Goal: Information Seeking & Learning: Learn about a topic

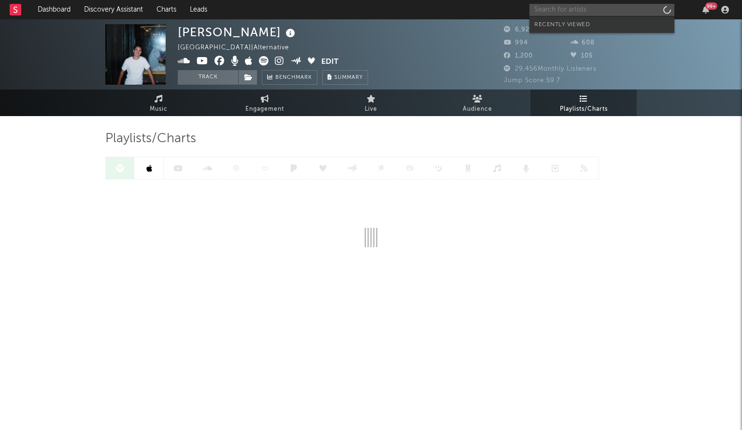
click at [623, 15] on input "text" at bounding box center [602, 10] width 145 height 12
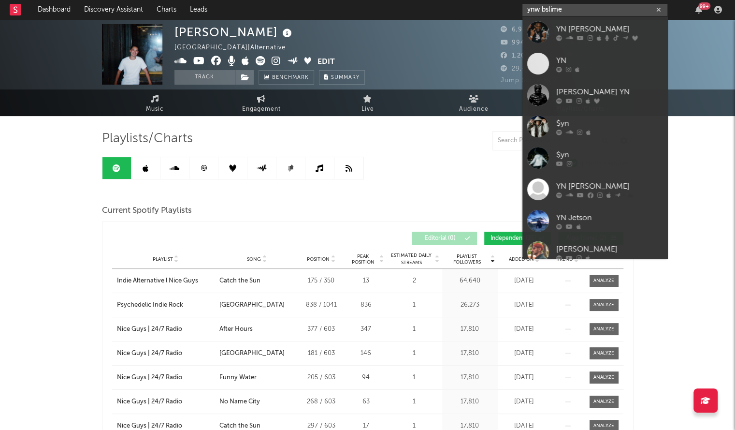
type input "ynw bslime"
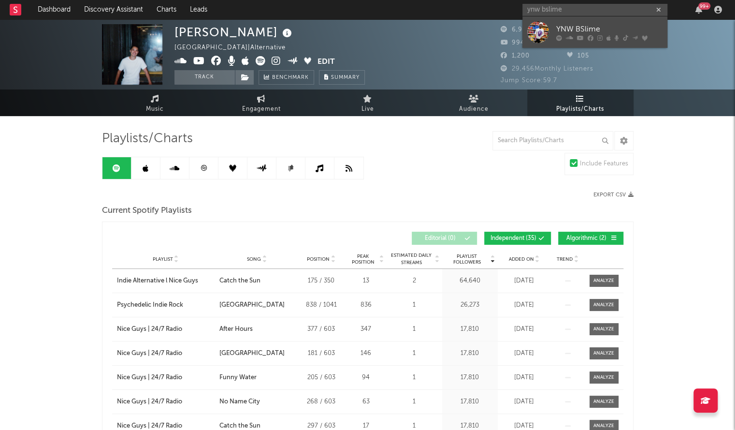
click at [533, 28] on div at bounding box center [538, 32] width 22 height 22
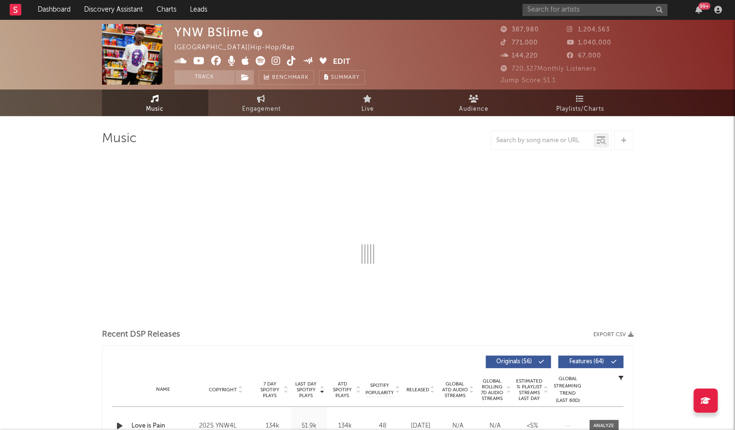
select select "6m"
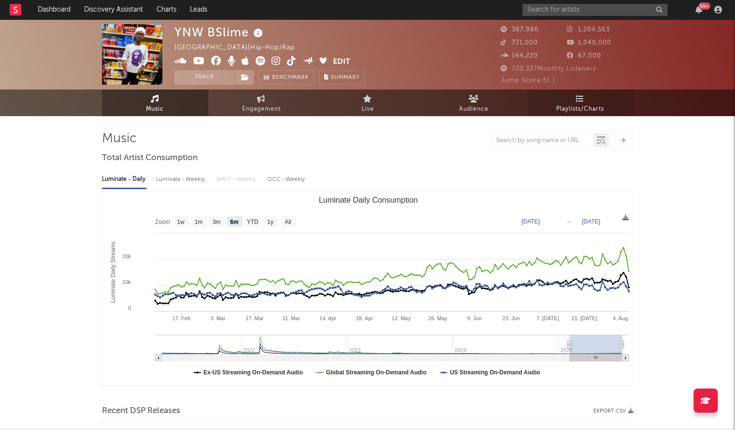
click at [575, 108] on span "Playlists/Charts" at bounding box center [580, 109] width 48 height 12
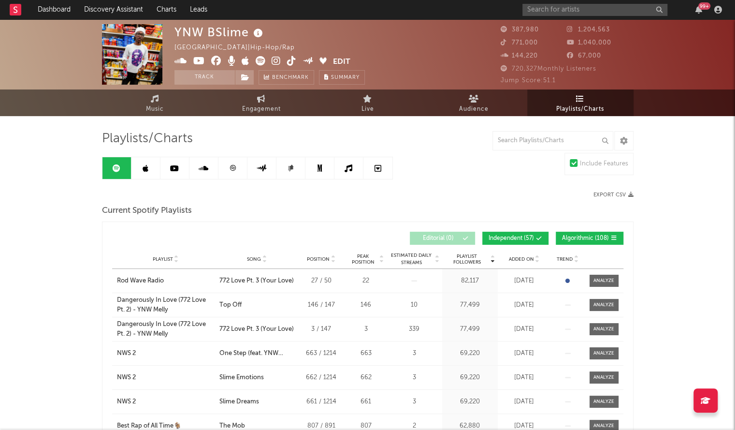
click at [527, 255] on div "Added On" at bounding box center [524, 258] width 48 height 7
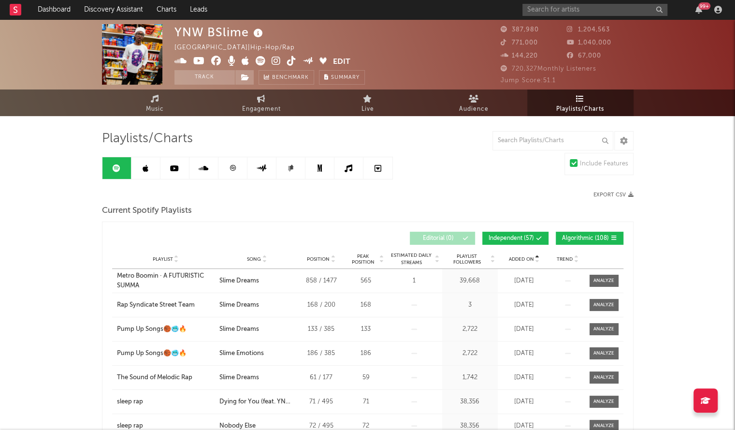
click at [527, 255] on div "Added On" at bounding box center [524, 258] width 48 height 7
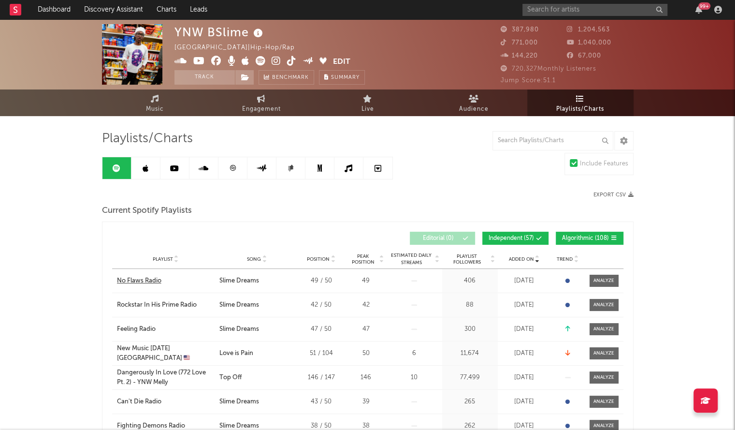
click at [135, 282] on div "No Flaws Radio" at bounding box center [139, 281] width 44 height 10
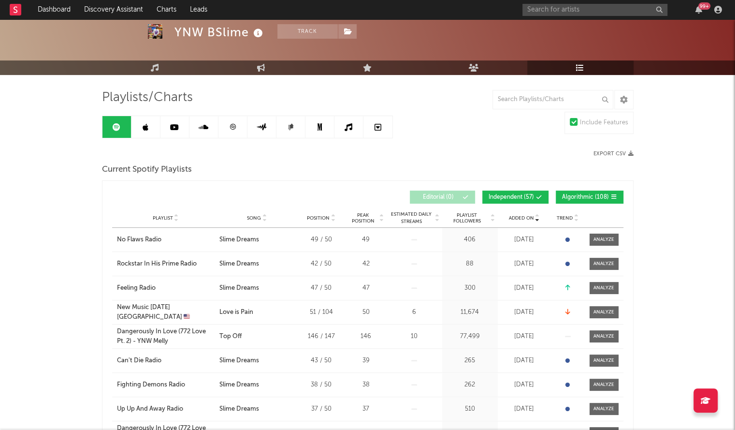
scroll to position [42, 0]
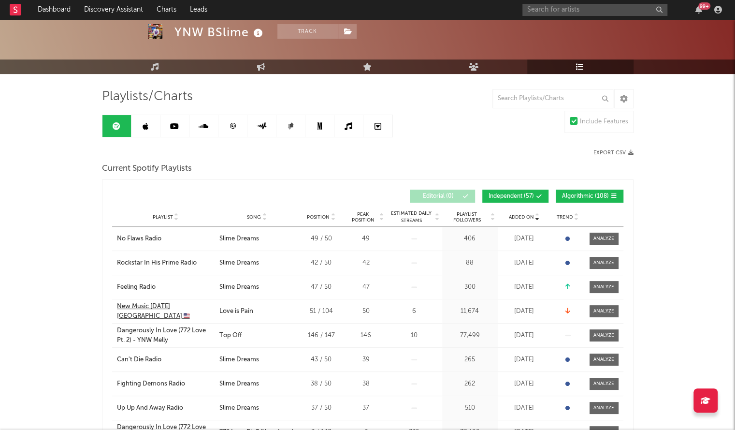
click at [165, 307] on div "New Music [DATE] [GEOGRAPHIC_DATA] 🇺🇸" at bounding box center [166, 311] width 98 height 19
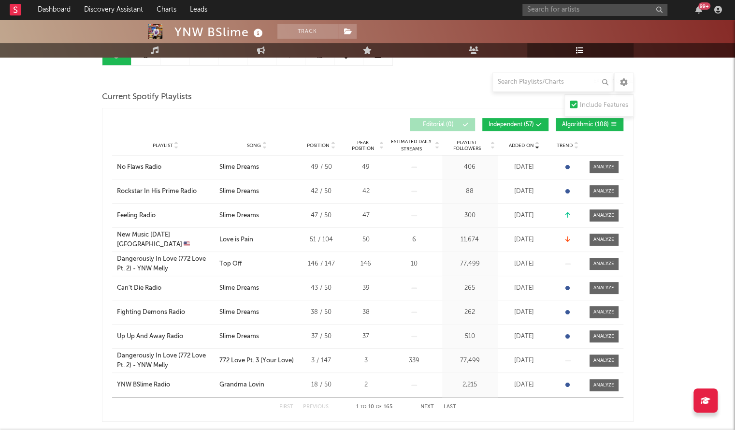
scroll to position [117, 0]
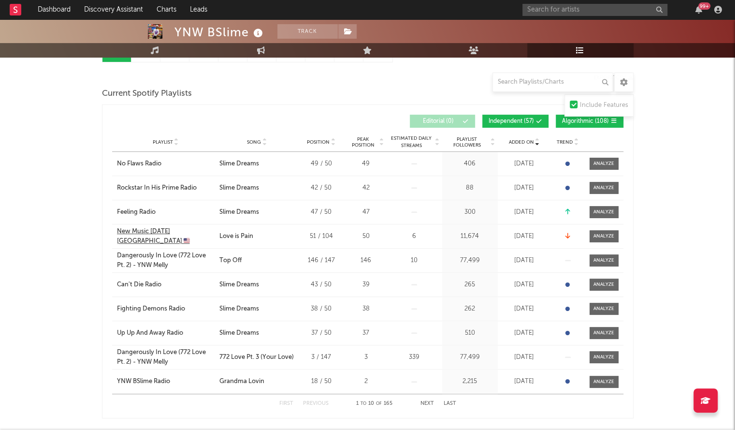
click at [157, 236] on div "New Music [DATE] [GEOGRAPHIC_DATA] 🇺🇸" at bounding box center [166, 236] width 98 height 19
click at [556, 14] on input "text" at bounding box center [595, 10] width 145 height 12
click at [553, 12] on input "shellshaler" at bounding box center [595, 10] width 145 height 12
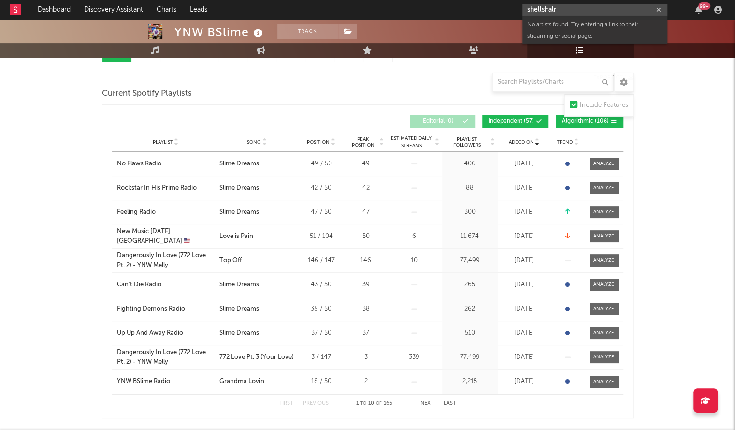
click at [558, 15] on input "shellshalr" at bounding box center [595, 10] width 145 height 12
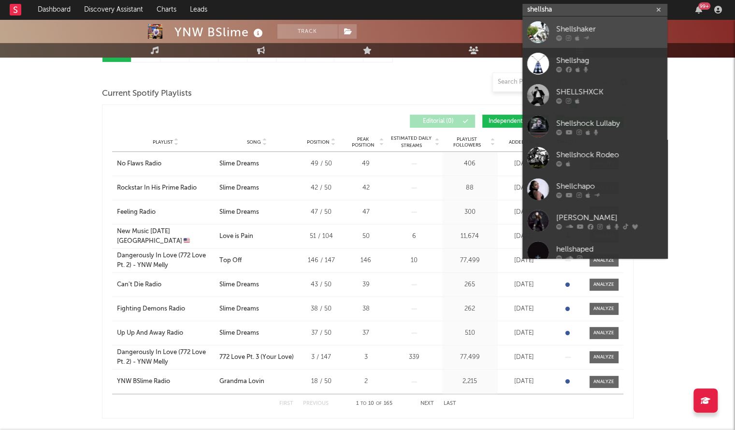
type input "shellsha"
click at [547, 34] on div at bounding box center [538, 32] width 22 height 22
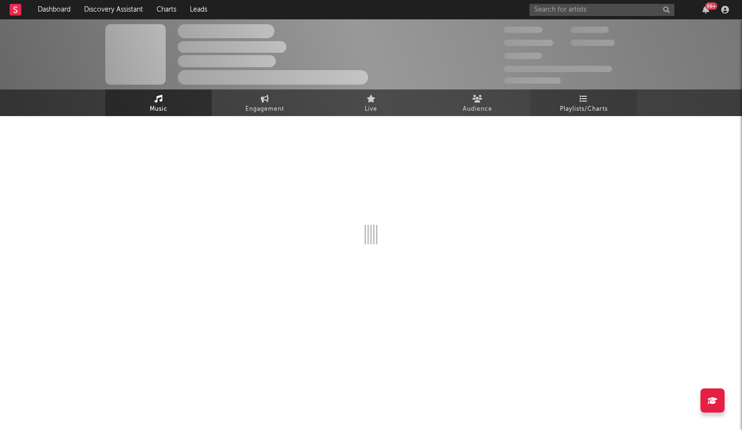
click at [567, 93] on link "Playlists/Charts" at bounding box center [584, 102] width 106 height 27
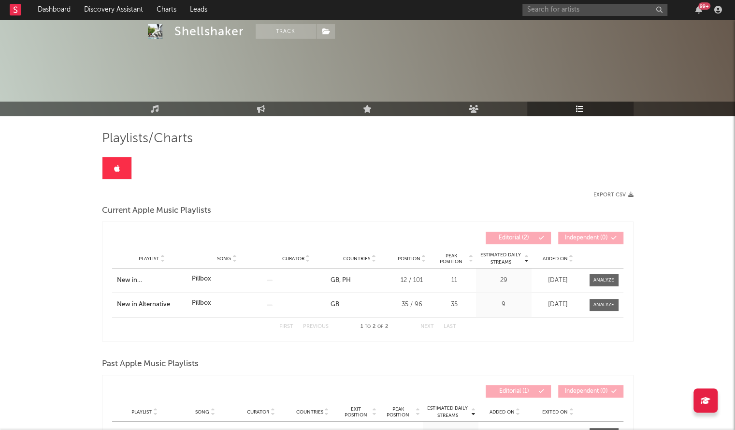
scroll to position [98, 0]
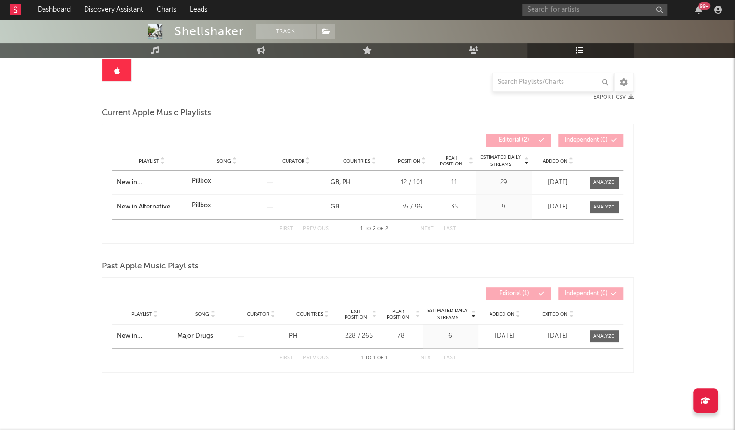
click at [577, 2] on div "99 +" at bounding box center [624, 9] width 203 height 19
click at [560, 8] on input "text" at bounding box center [595, 10] width 145 height 12
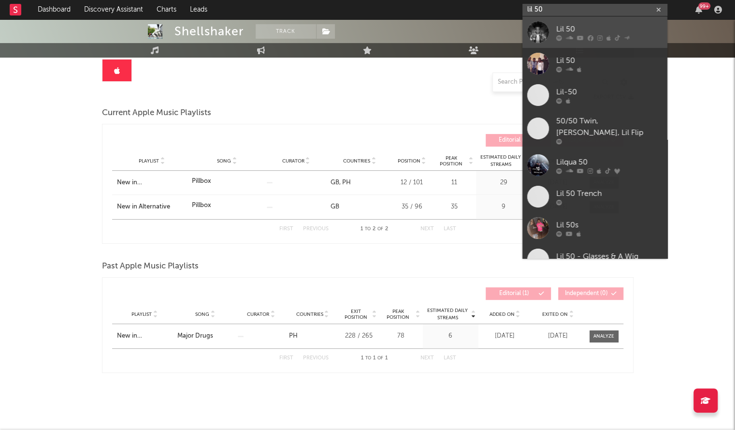
type input "lil 50"
click at [539, 30] on div at bounding box center [538, 32] width 22 height 22
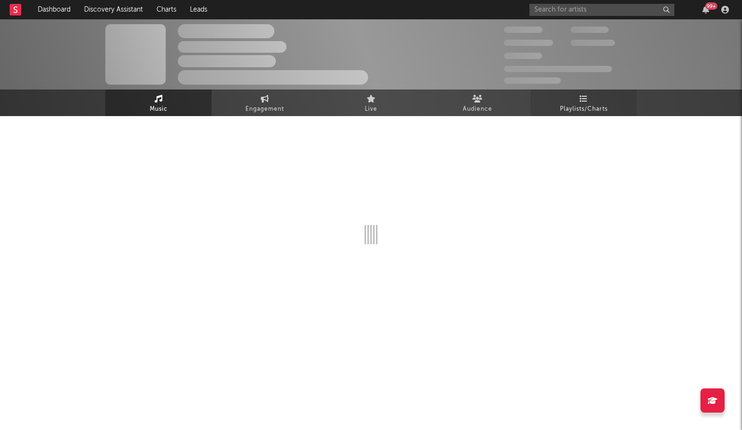
click at [580, 102] on icon at bounding box center [584, 99] width 8 height 8
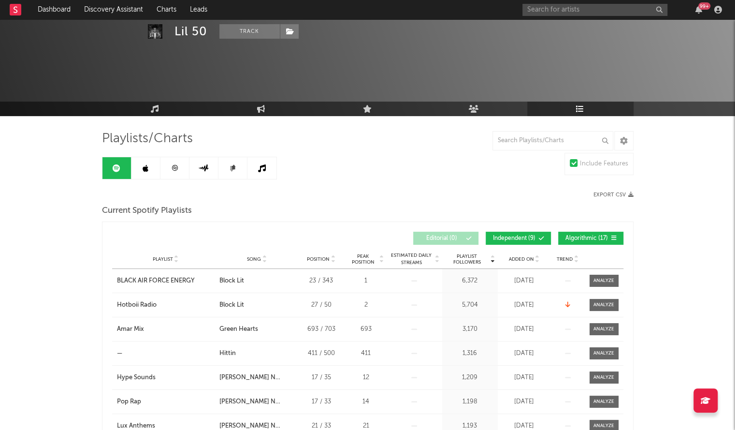
scroll to position [51, 0]
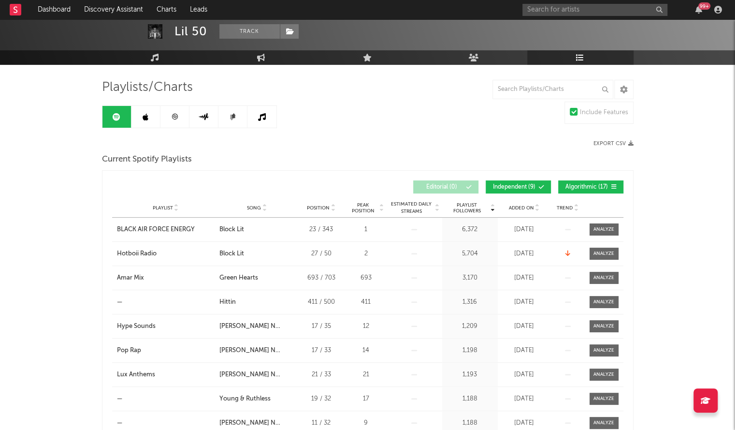
click at [519, 212] on div "Playlist City Song Position Peak Position Estimated Daily Streams Playlist Foll…" at bounding box center [367, 207] width 511 height 19
click at [518, 211] on div "Playlist City Song Position Peak Position Estimated Daily Streams Playlist Foll…" at bounding box center [367, 207] width 511 height 19
click at [517, 205] on span "Added On" at bounding box center [521, 208] width 25 height 6
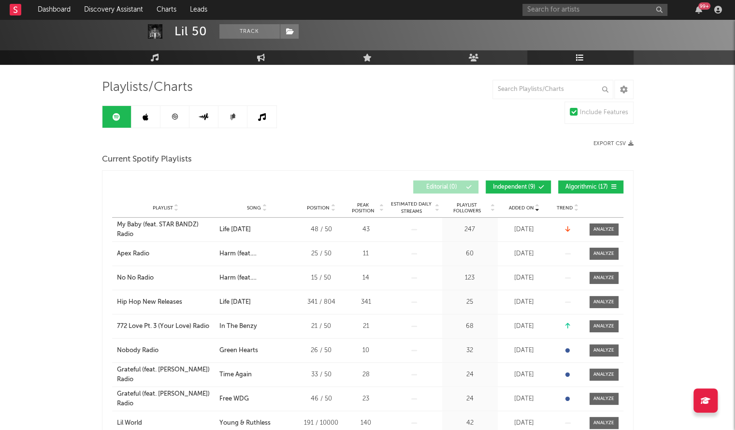
click at [149, 109] on link at bounding box center [145, 117] width 29 height 22
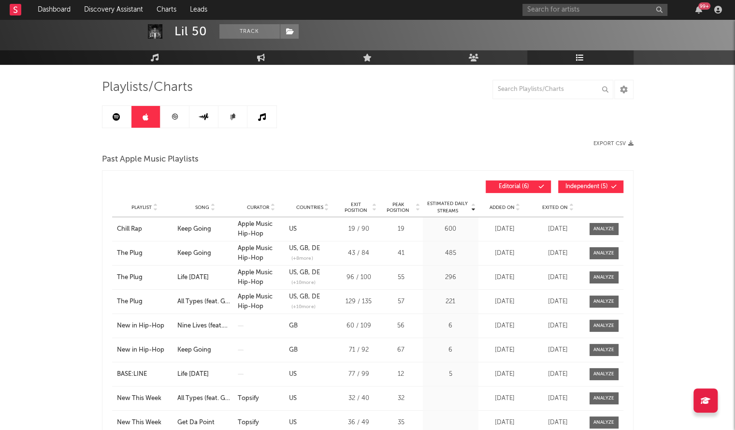
click at [497, 204] on span "Added On" at bounding box center [502, 207] width 25 height 6
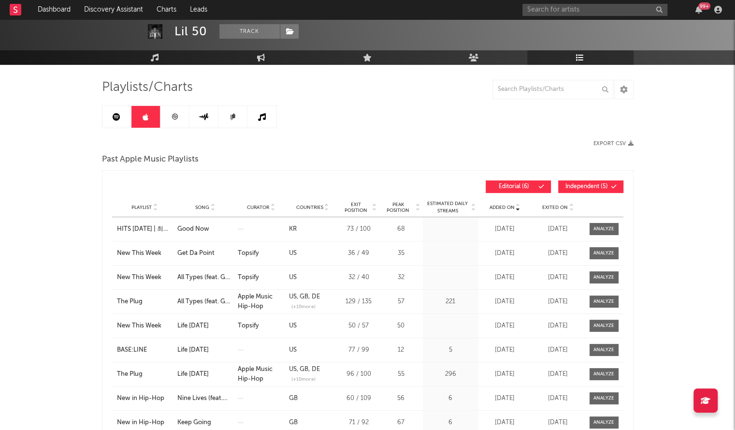
click at [497, 204] on span "Added On" at bounding box center [502, 207] width 25 height 6
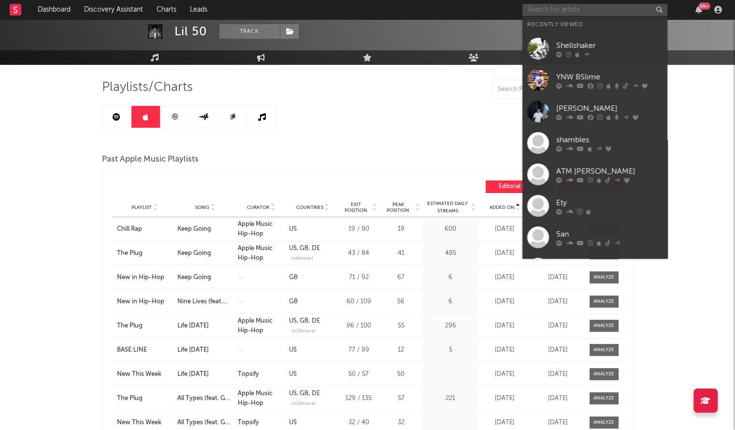
click at [564, 12] on input "text" at bounding box center [595, 10] width 145 height 12
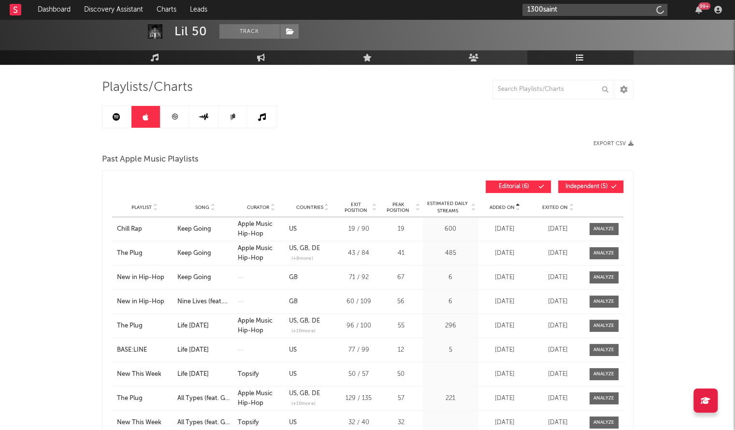
type input "1300saint"
click at [560, 1] on div "1300saint 99 +" at bounding box center [624, 9] width 203 height 19
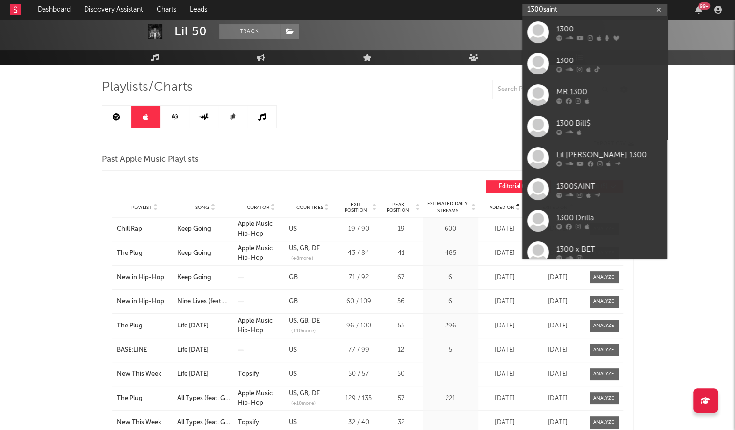
click at [570, 9] on input "1300saint" at bounding box center [595, 10] width 145 height 12
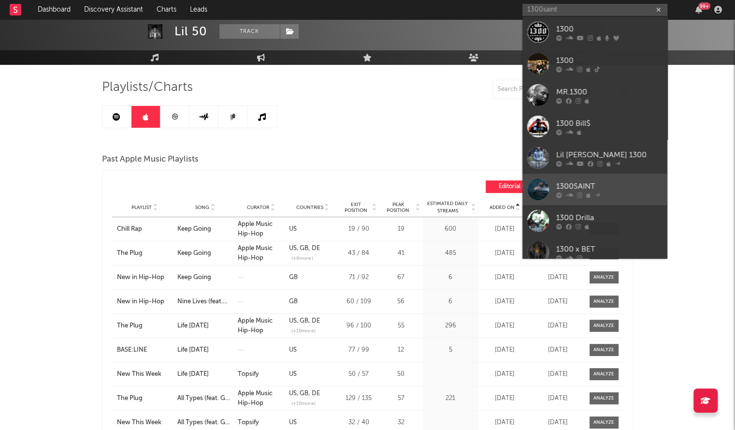
click at [535, 191] on div at bounding box center [538, 189] width 22 height 22
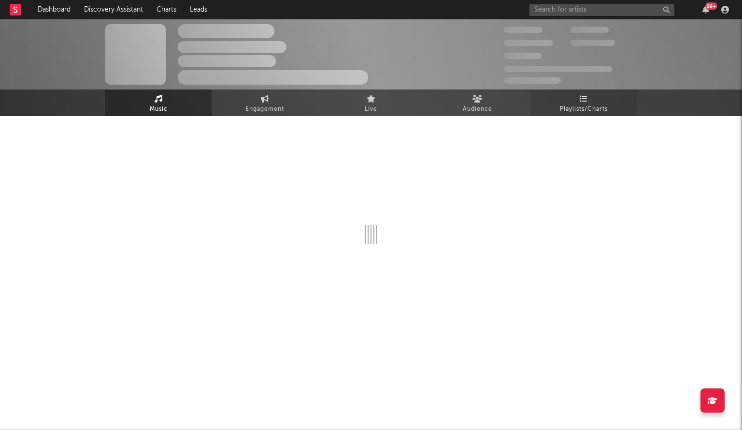
click at [601, 113] on span "Playlists/Charts" at bounding box center [584, 109] width 48 height 12
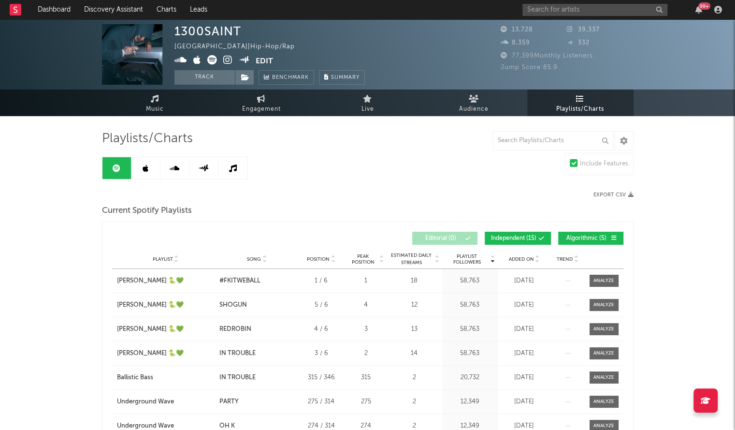
click at [511, 258] on span "Added On" at bounding box center [521, 259] width 25 height 6
click at [125, 276] on div "[PERSON_NAME] 🐍💚" at bounding box center [150, 281] width 67 height 10
click at [131, 276] on div "[PERSON_NAME] 🐍💚" at bounding box center [150, 281] width 67 height 10
click at [150, 170] on link at bounding box center [145, 168] width 29 height 22
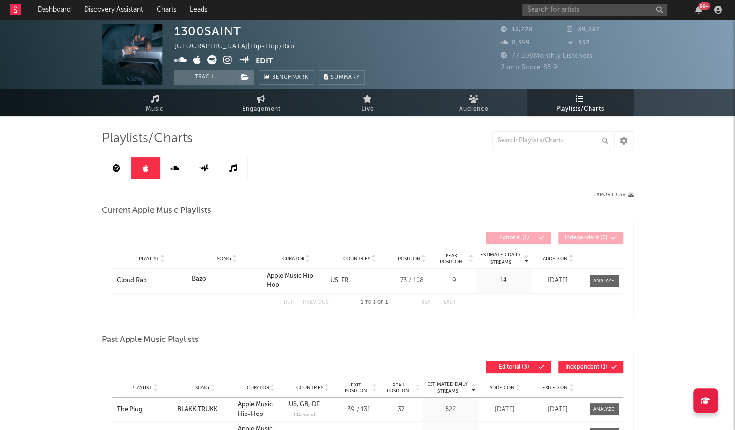
click at [540, 263] on div "Playlist Song Curator Genre Countries Country Chart Type Position Peak Position…" at bounding box center [367, 258] width 511 height 19
click at [547, 256] on span "Added On" at bounding box center [555, 259] width 25 height 6
click at [537, 4] on input "text" at bounding box center [595, 10] width 145 height 12
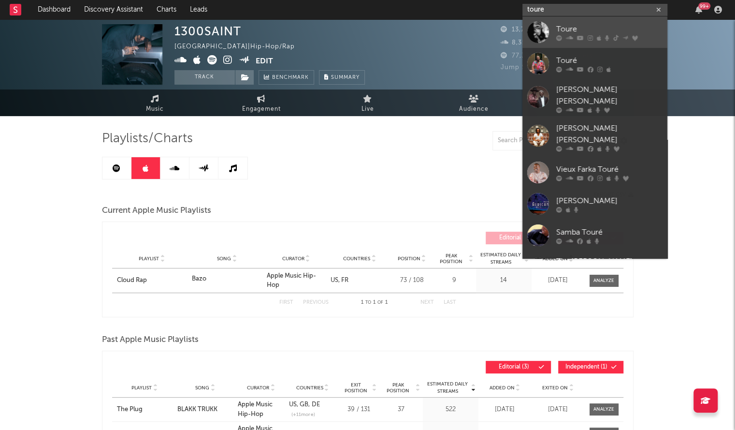
type input "toure"
click at [540, 32] on div at bounding box center [538, 32] width 22 height 22
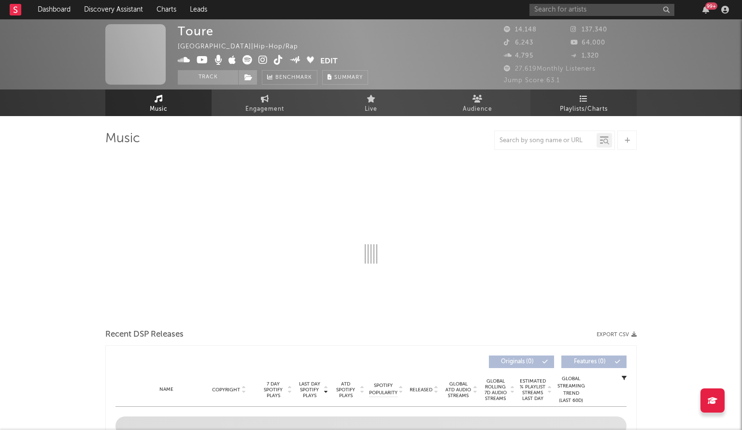
click at [594, 116] on link "Playlists/Charts" at bounding box center [584, 102] width 106 height 27
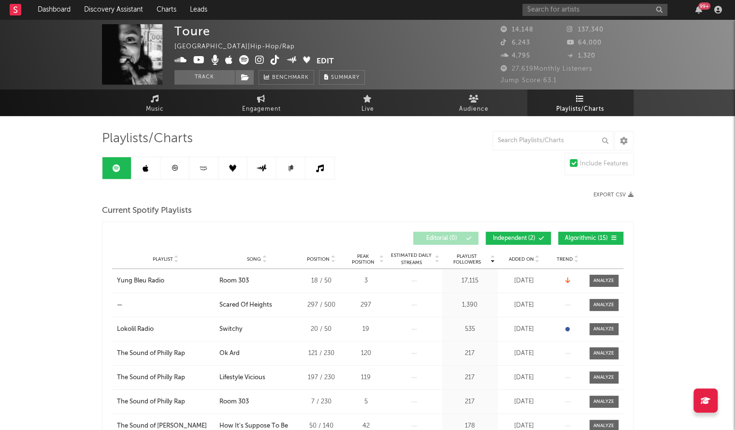
click at [522, 260] on span "Added On" at bounding box center [521, 259] width 25 height 6
click at [522, 257] on span "Added On" at bounding box center [521, 259] width 25 height 6
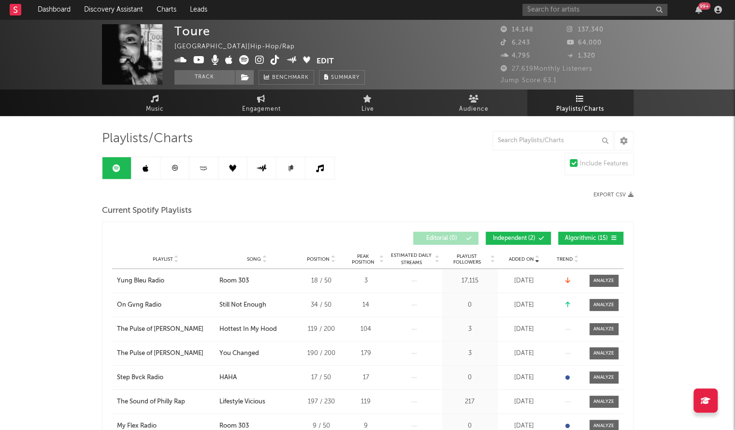
click at [152, 169] on link at bounding box center [145, 168] width 29 height 22
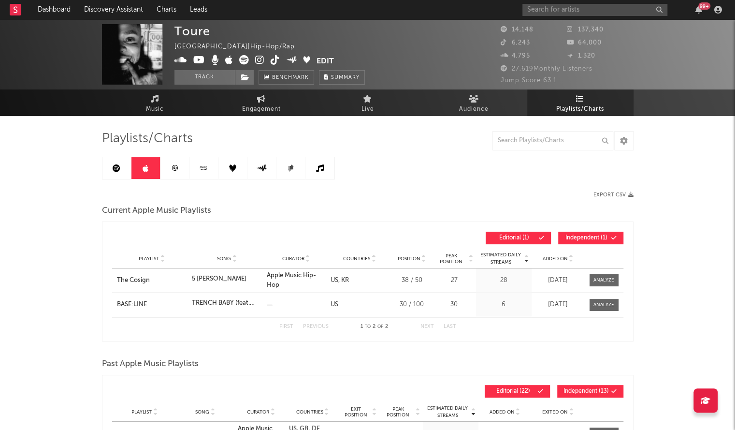
click at [550, 258] on span "Added On" at bounding box center [555, 259] width 25 height 6
click at [110, 168] on link at bounding box center [116, 168] width 29 height 22
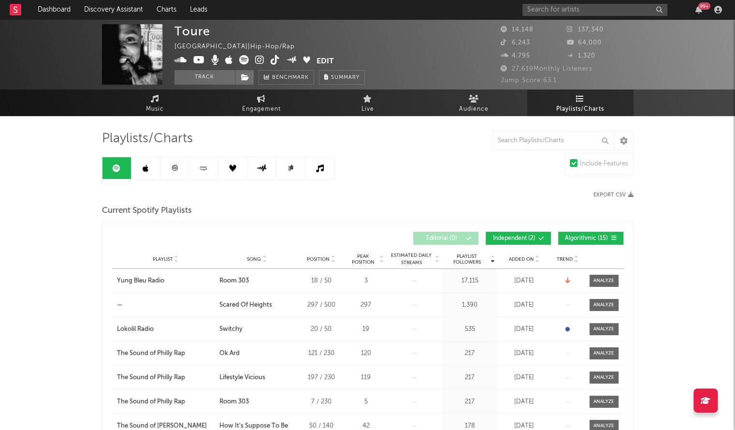
click at [516, 259] on span "Added On" at bounding box center [521, 259] width 25 height 6
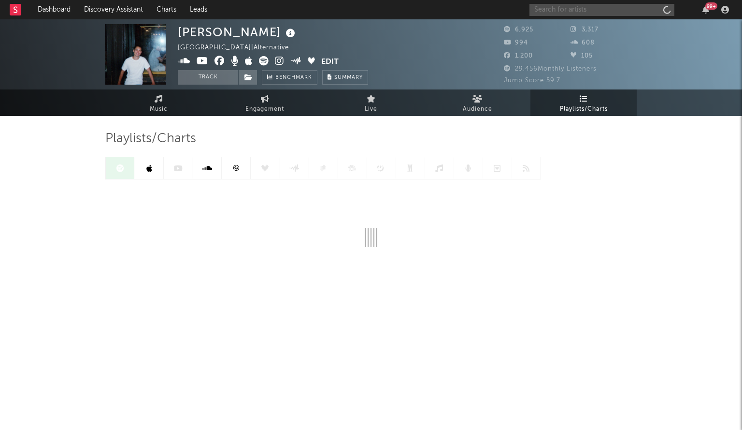
click at [568, 9] on input "text" at bounding box center [602, 10] width 145 height 12
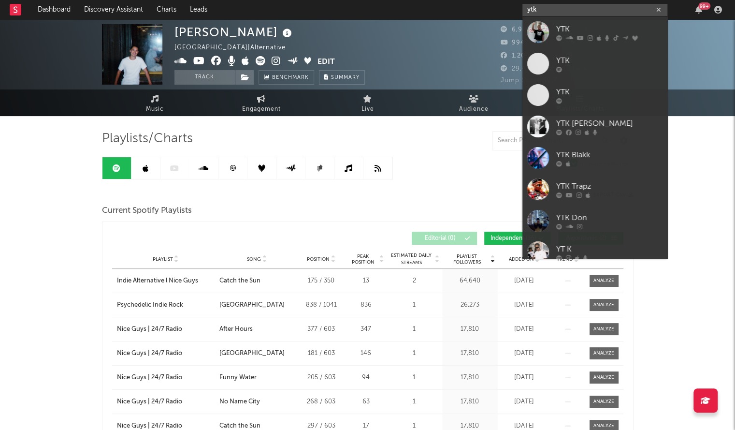
type input "ytk"
click at [548, 27] on div at bounding box center [538, 32] width 22 height 22
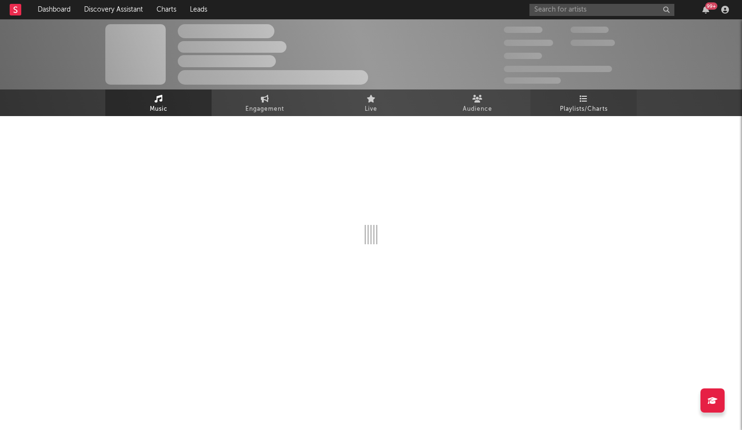
click at [587, 103] on span "Playlists/Charts" at bounding box center [584, 109] width 48 height 12
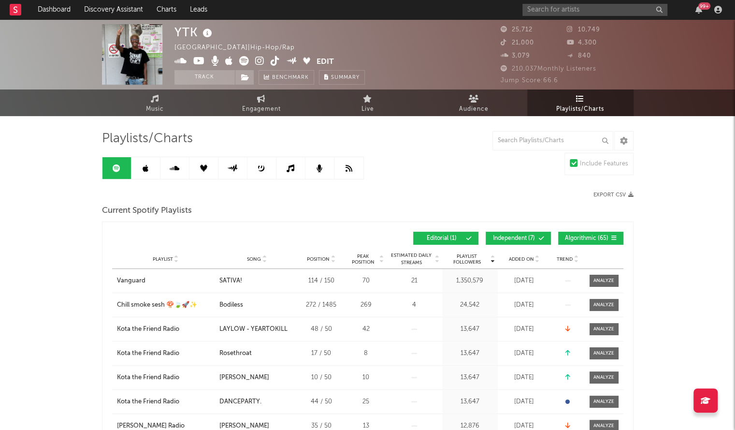
click at [518, 256] on span "Added On" at bounding box center [521, 259] width 25 height 6
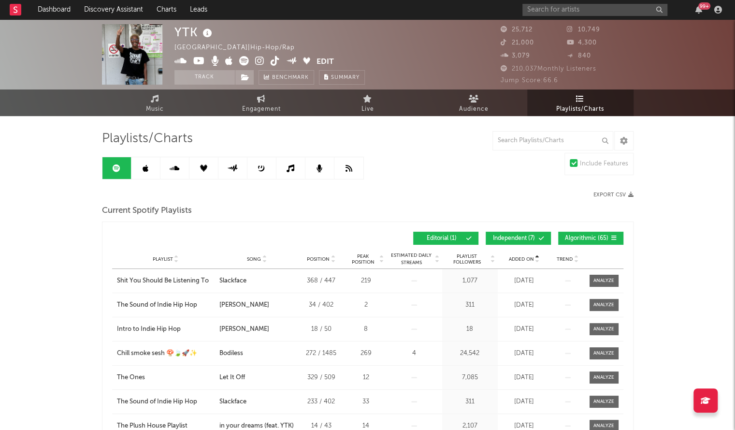
click at [518, 256] on span "Added On" at bounding box center [521, 259] width 25 height 6
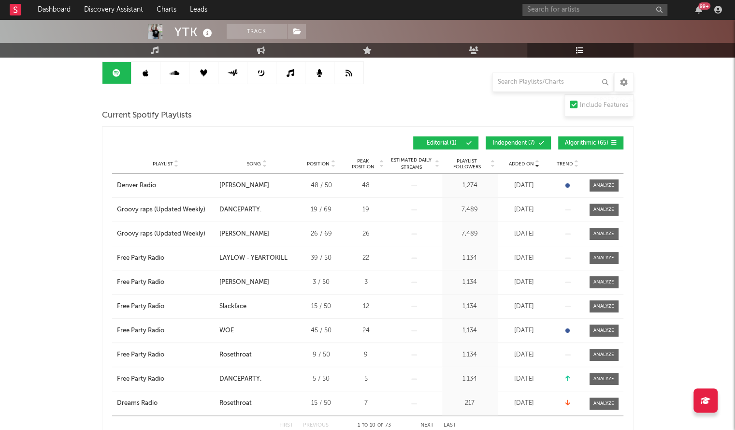
scroll to position [96, 0]
click at [151, 71] on link at bounding box center [145, 72] width 29 height 22
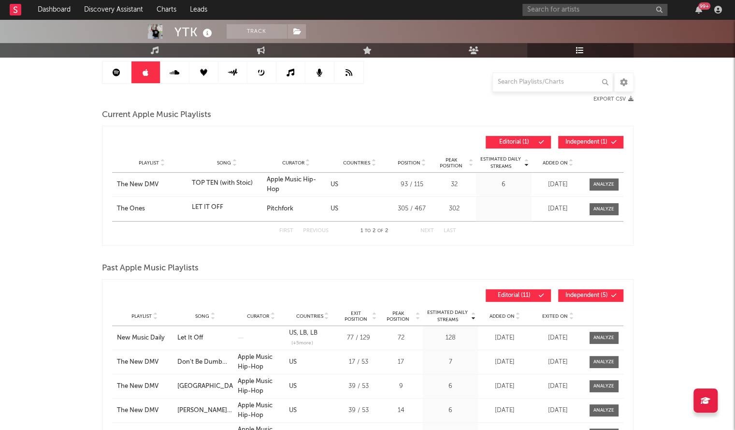
click at [556, 163] on span "Added On" at bounding box center [555, 163] width 25 height 6
